Goal: Information Seeking & Learning: Learn about a topic

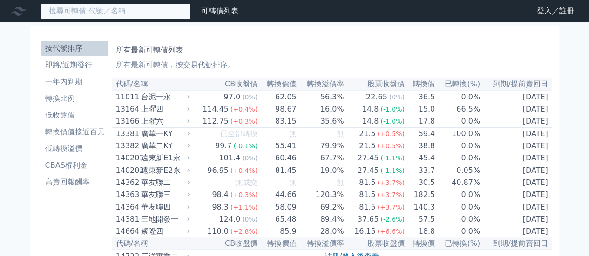
click at [128, 11] on input at bounding box center [115, 11] width 149 height 16
type input "ㄊ"
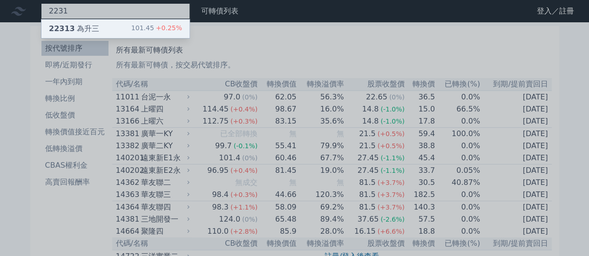
type input "2231"
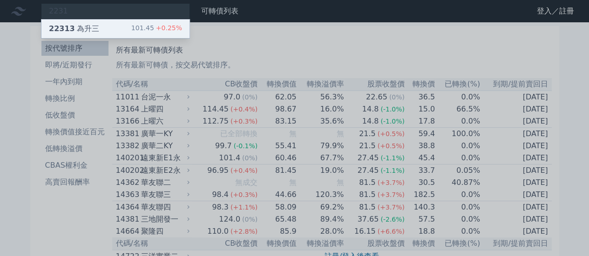
click at [98, 30] on div "22313 為升三 101.45 +0.25%" at bounding box center [115, 29] width 148 height 19
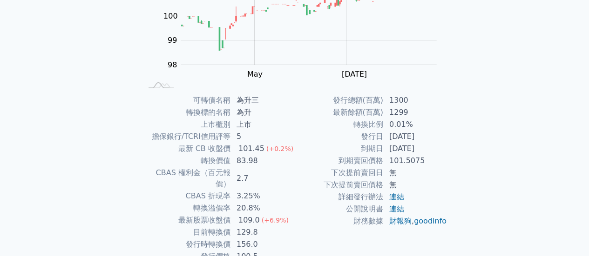
scroll to position [140, 0]
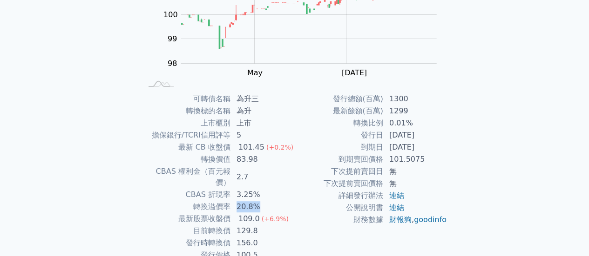
drag, startPoint x: 236, startPoint y: 198, endPoint x: 261, endPoint y: 195, distance: 25.7
click at [261, 201] on td "20.8%" at bounding box center [263, 207] width 64 height 12
click at [295, 190] on td "詳細發行辦法" at bounding box center [338, 196] width 89 height 12
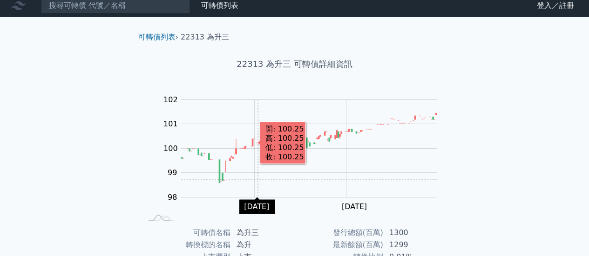
scroll to position [0, 0]
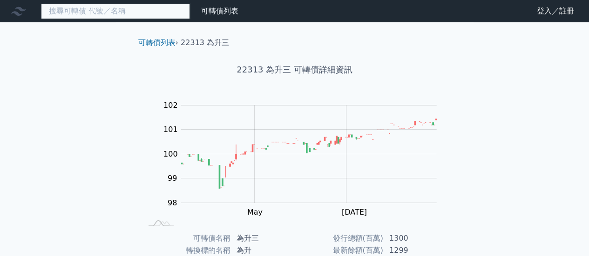
click at [133, 12] on input at bounding box center [115, 11] width 149 height 16
type input "c"
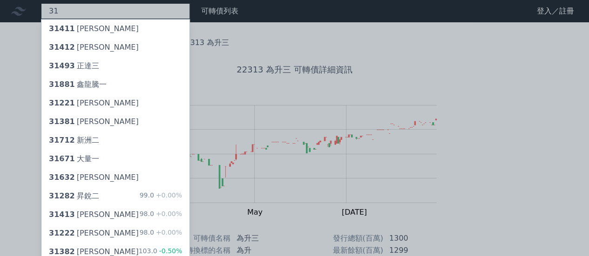
type input "3"
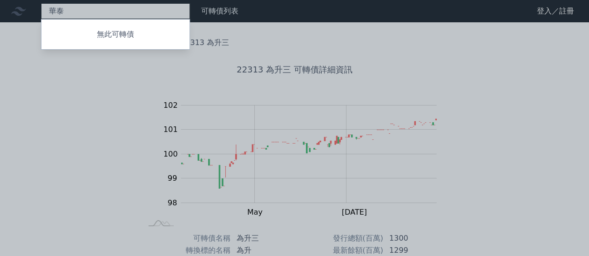
type input "華"
type input "達"
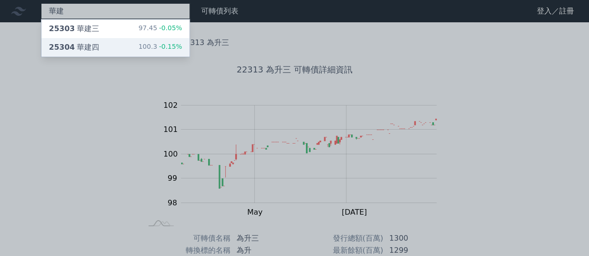
type input "華建"
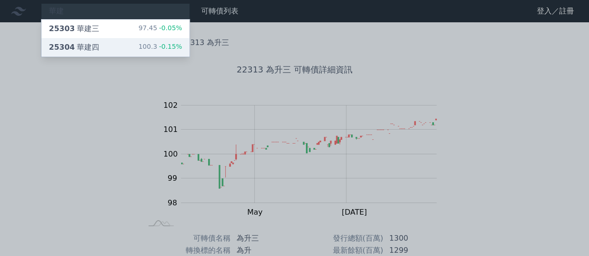
click at [93, 42] on div "25304 華建四" at bounding box center [74, 47] width 50 height 11
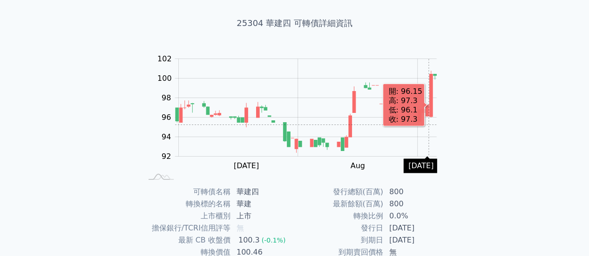
scroll to position [140, 0]
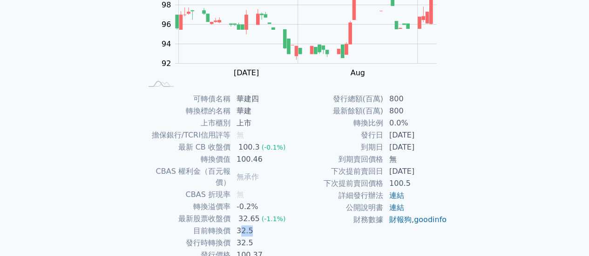
drag, startPoint x: 238, startPoint y: 220, endPoint x: 251, endPoint y: 220, distance: 13.0
click at [251, 225] on td "32.5" at bounding box center [263, 231] width 64 height 12
click at [248, 238] on td "32.5" at bounding box center [263, 243] width 64 height 12
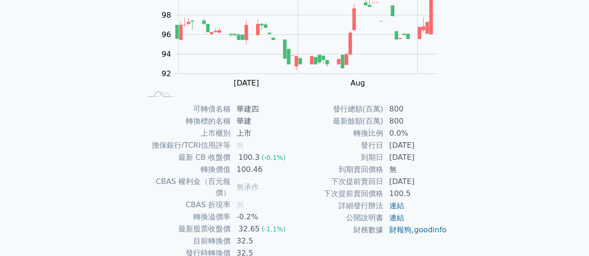
scroll to position [0, 0]
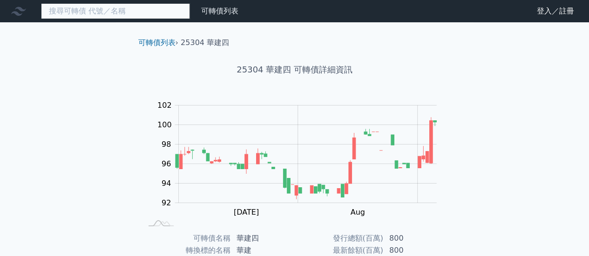
click at [163, 13] on input at bounding box center [115, 11] width 149 height 16
type input "ㄊ"
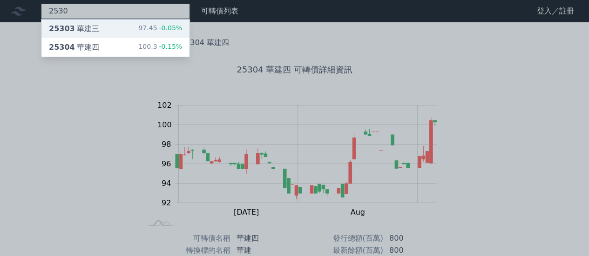
type input "2530"
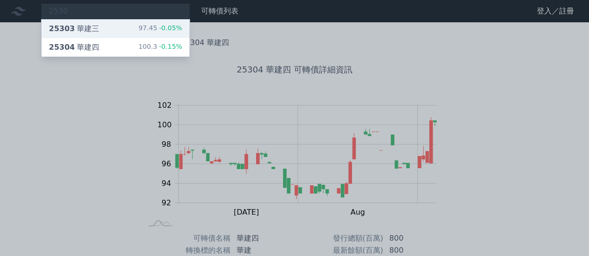
click at [112, 32] on div "25303 華建三 97.45 -0.05%" at bounding box center [115, 29] width 148 height 19
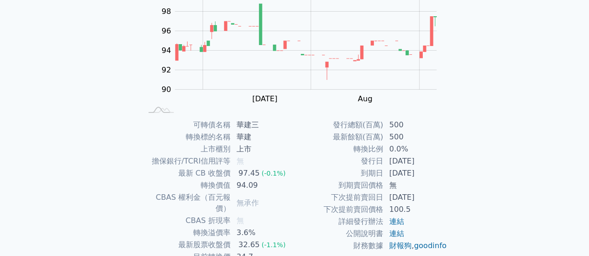
scroll to position [127, 0]
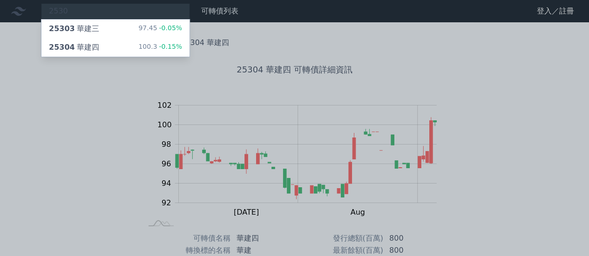
click at [146, 96] on div at bounding box center [294, 128] width 589 height 256
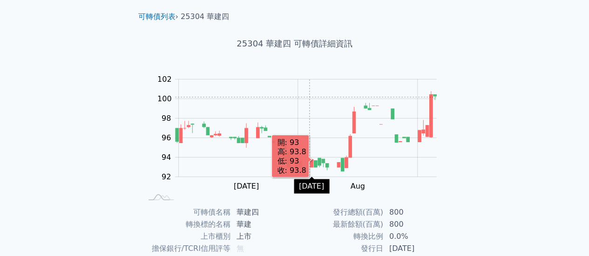
scroll to position [47, 0]
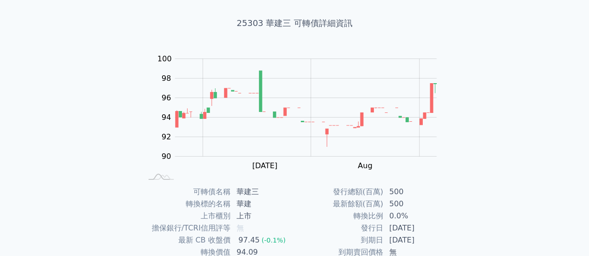
scroll to position [127, 0]
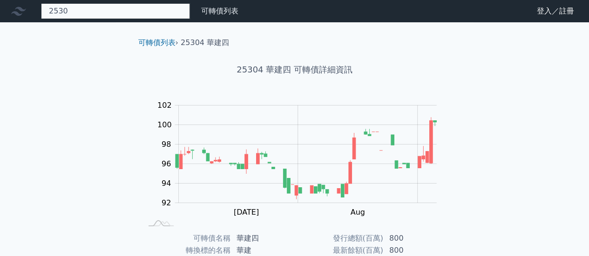
click at [120, 10] on div "2530 25303 華建三 97.45 -0.05% 25304 華建四 100.3 -0.15%" at bounding box center [115, 11] width 149 height 16
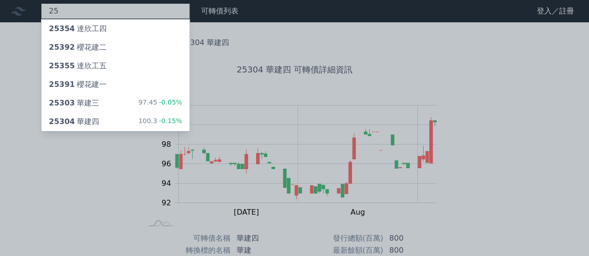
type input "2"
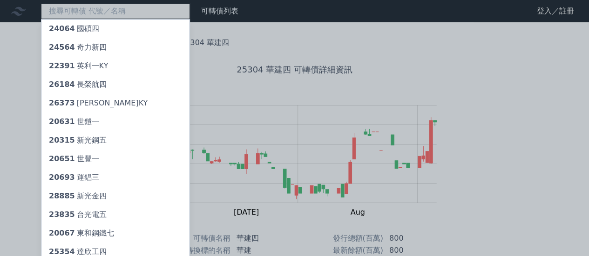
type input "ㄍ"
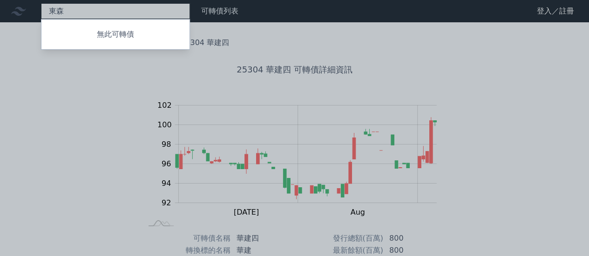
type input "東"
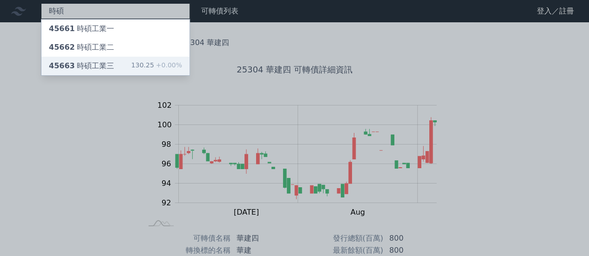
type input "時碩"
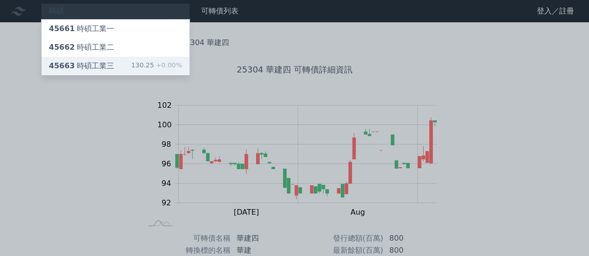
click at [91, 64] on div "45663 時碩工業三" at bounding box center [81, 65] width 65 height 11
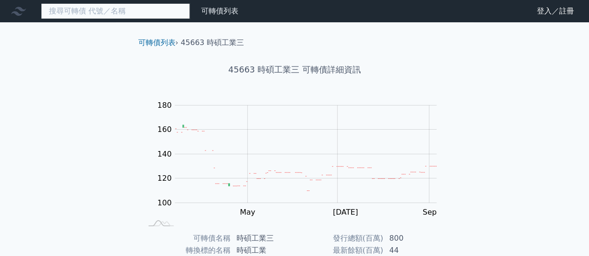
click at [117, 15] on input at bounding box center [115, 11] width 149 height 16
type input "ㄎ"
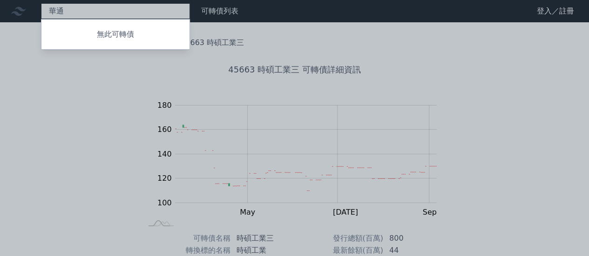
type input "華"
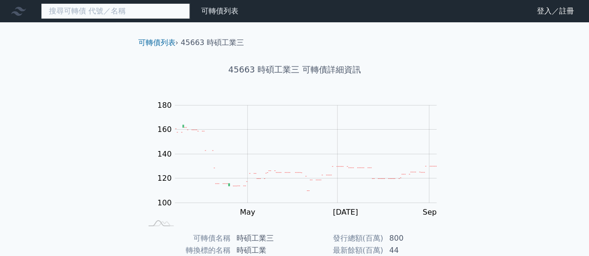
type input "ㄑ"
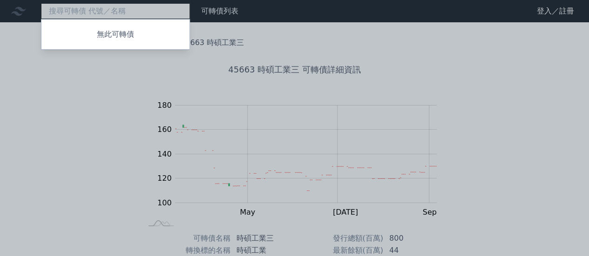
type input "ㄑ"
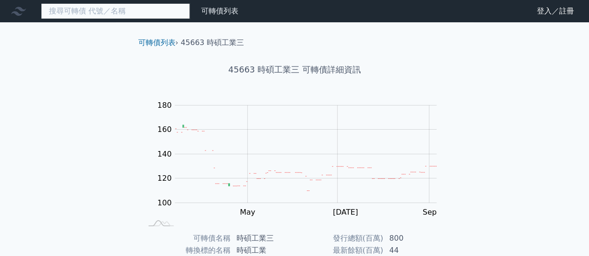
type input "ㄑ"
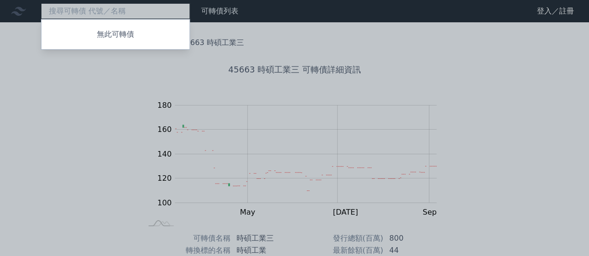
type input "ㄑ"
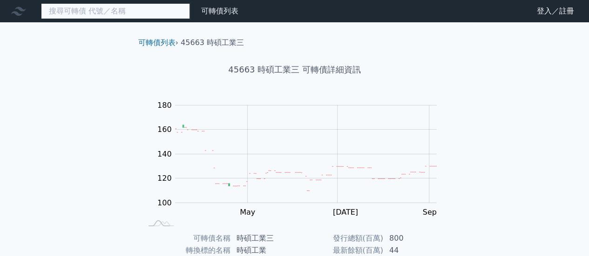
type input "ㄑ"
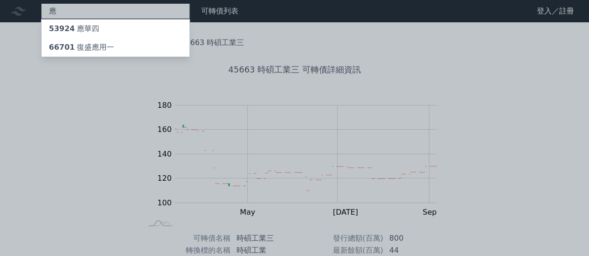
type input "[PERSON_NAME]"
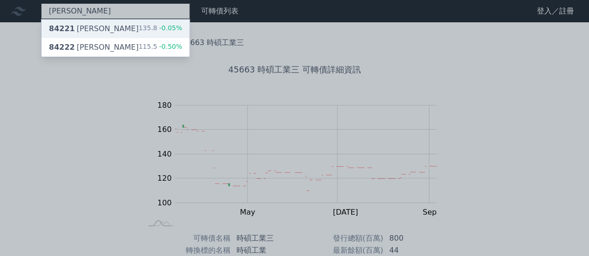
type input "[PERSON_NAME]"
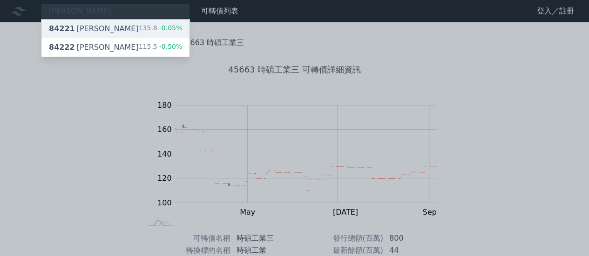
click at [110, 27] on div "84221 [PERSON_NAME]一 135.8 -0.05%" at bounding box center [115, 29] width 148 height 19
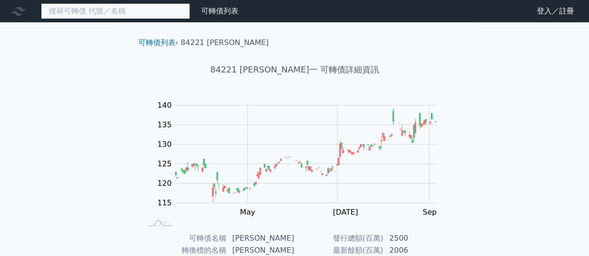
click at [153, 11] on input at bounding box center [115, 11] width 149 height 16
type input "ㄑ"
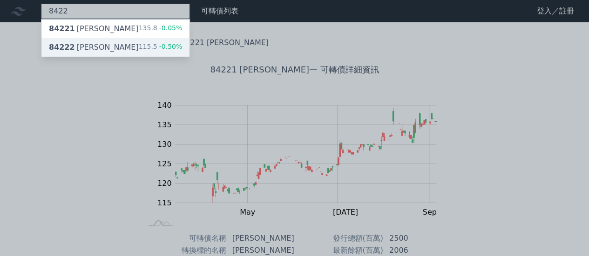
type input "8422"
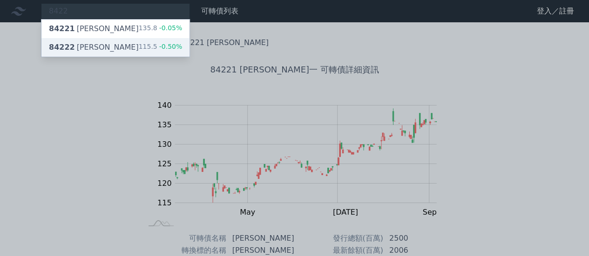
click at [109, 47] on div "84222 [PERSON_NAME] 115.5 -0.50%" at bounding box center [115, 47] width 148 height 19
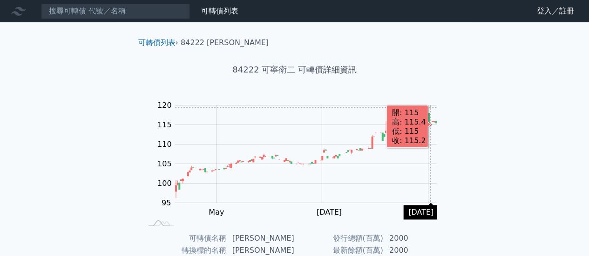
scroll to position [174, 0]
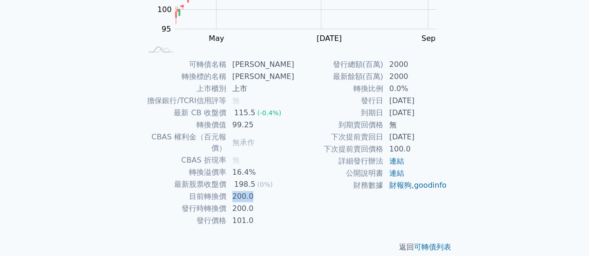
drag, startPoint x: 236, startPoint y: 187, endPoint x: 260, endPoint y: 187, distance: 23.3
click at [260, 191] on td "200.0" at bounding box center [261, 197] width 68 height 12
click at [315, 192] on td "財務數據" at bounding box center [338, 186] width 89 height 12
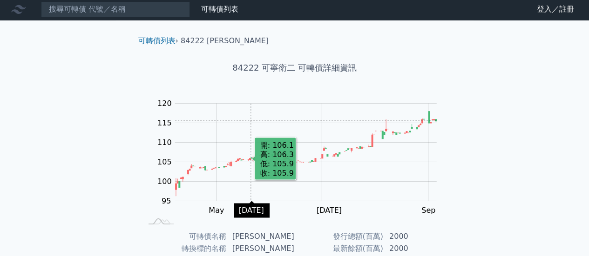
scroll to position [0, 0]
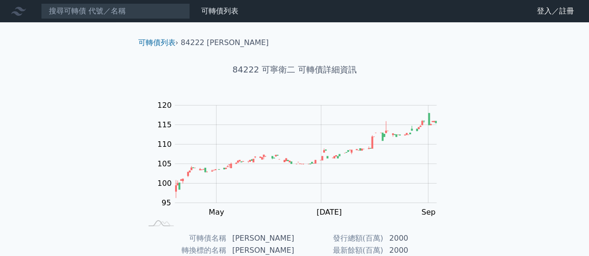
click at [529, 134] on div "可轉債列表 財務數據 可轉債列表 財務數據 登入／註冊 登入／註冊 可轉債列表 › 84222 可寧衛二 84222 可寧衛二 可轉債詳細資訊 Zoom Ou…" at bounding box center [294, 221] width 589 height 442
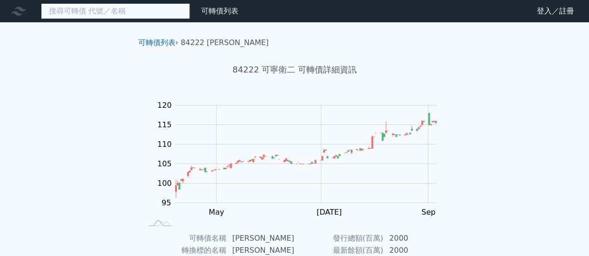
click at [158, 15] on input at bounding box center [115, 11] width 149 height 16
type input "ㄋ"
type input "ㄎ"
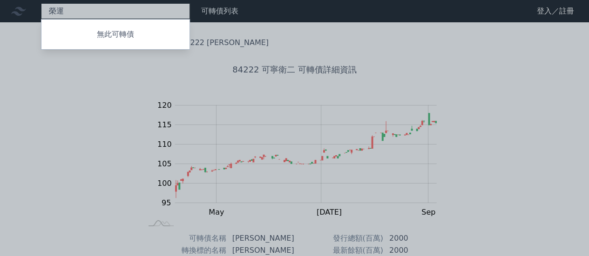
type input "榮"
type input "新"
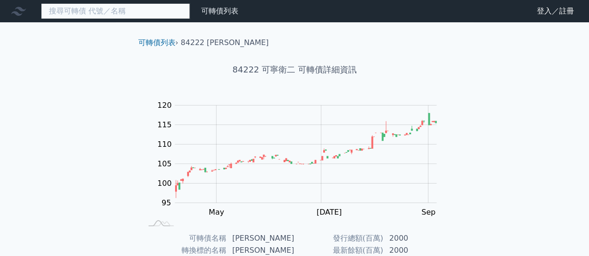
type input "ㄍ"
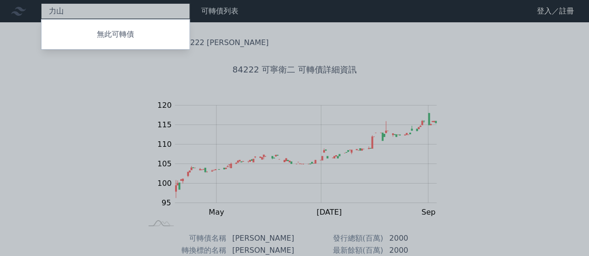
type input "力"
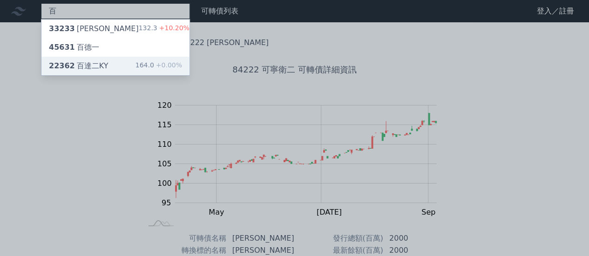
type input "百"
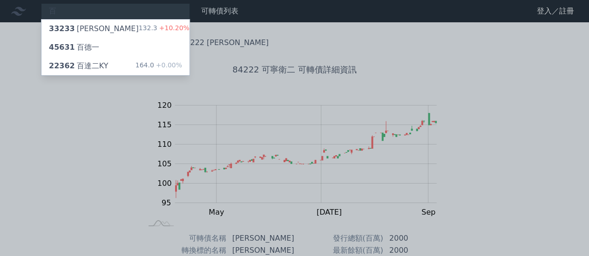
click at [140, 63] on div "百 33233 加百裕三 132.3 +10.20% 45631 百德一 22362 百達二KY 164.0 +0.00% 可轉債列表 財務數據 可轉債列表 …" at bounding box center [294, 221] width 589 height 442
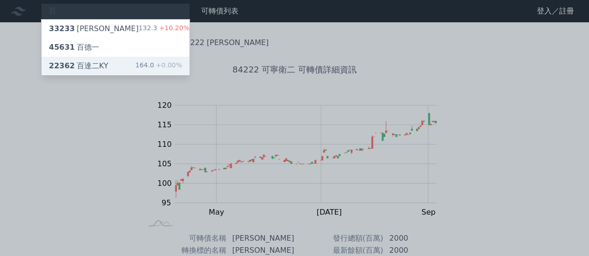
click at [128, 67] on div "22362 百達二KY 164.0 +0.00%" at bounding box center [115, 66] width 148 height 19
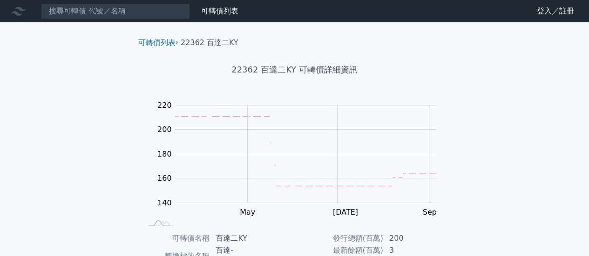
scroll to position [47, 0]
